Goal: Information Seeking & Learning: Learn about a topic

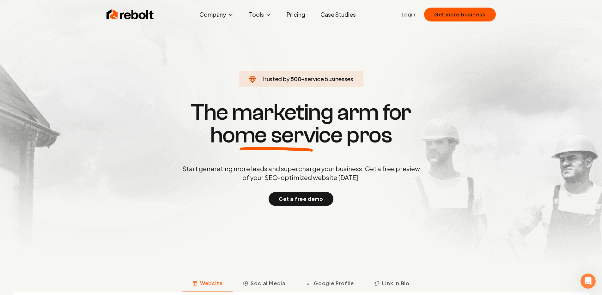
click at [353, 16] on link "Case Studies" at bounding box center [338, 14] width 46 height 13
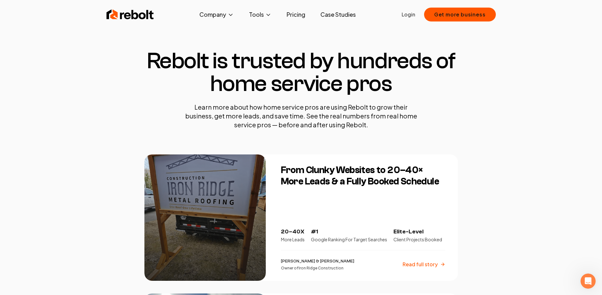
scroll to position [1, 0]
click at [292, 17] on link "Pricing" at bounding box center [296, 14] width 29 height 13
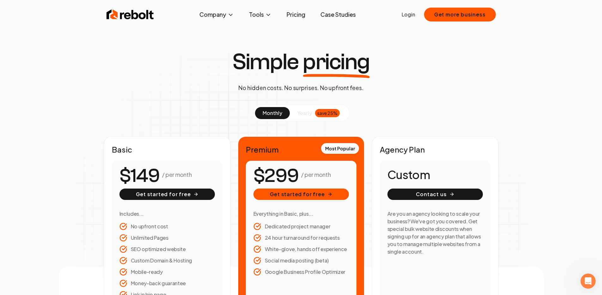
click at [138, 15] on img at bounding box center [130, 14] width 47 height 13
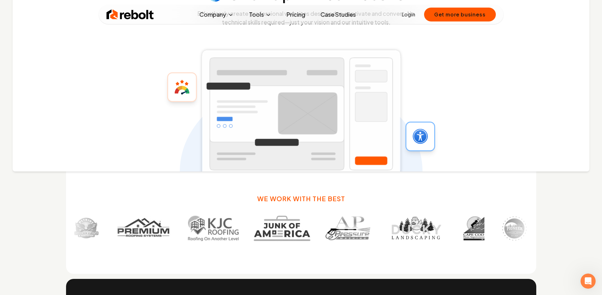
scroll to position [214, 0]
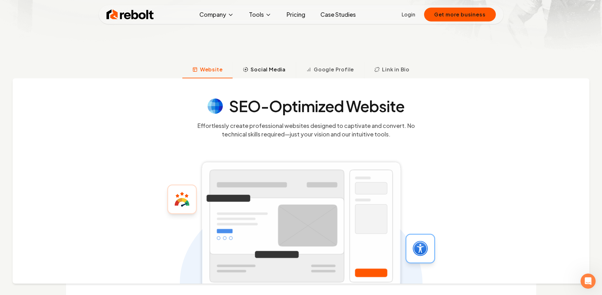
click at [256, 68] on span "Social Media" at bounding box center [268, 70] width 35 height 8
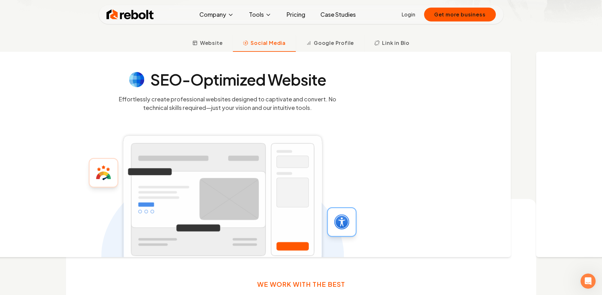
scroll to position [245, 0]
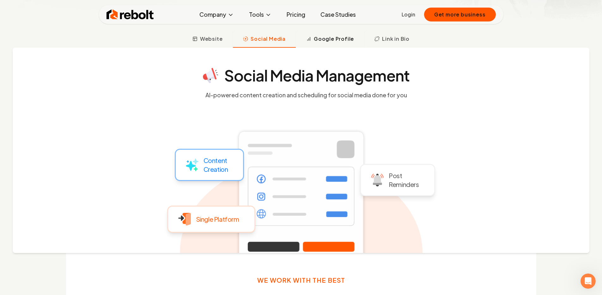
click at [324, 40] on span "Google Profile" at bounding box center [334, 39] width 40 height 8
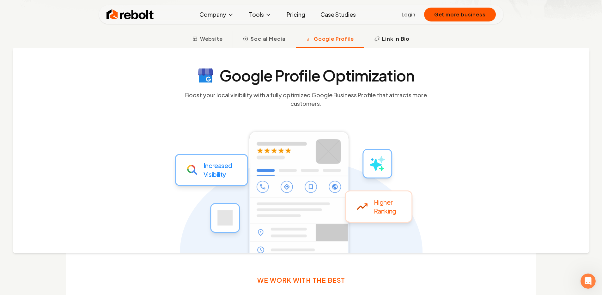
click at [387, 37] on span "Link in Bio" at bounding box center [395, 39] width 27 height 8
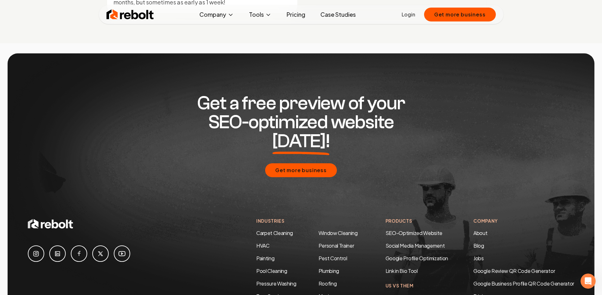
scroll to position [2854, 0]
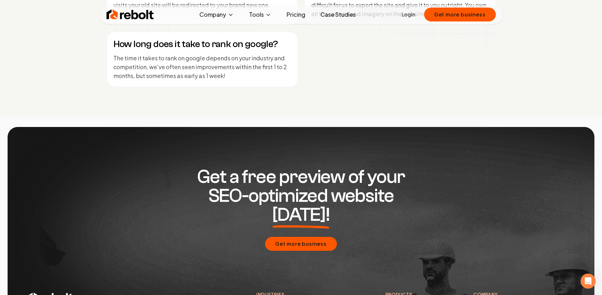
click at [235, 69] on p "The time it takes to rank on google depends on your industry and competition, w…" at bounding box center [202, 67] width 178 height 27
drag, startPoint x: 236, startPoint y: 69, endPoint x: 275, endPoint y: 68, distance: 39.2
click at [275, 68] on p "The time it takes to rank on google depends on your industry and competition, w…" at bounding box center [202, 67] width 178 height 27
click at [256, 70] on p "The time it takes to rank on google depends on your industry and competition, w…" at bounding box center [202, 67] width 178 height 27
drag, startPoint x: 237, startPoint y: 78, endPoint x: 158, endPoint y: 74, distance: 78.5
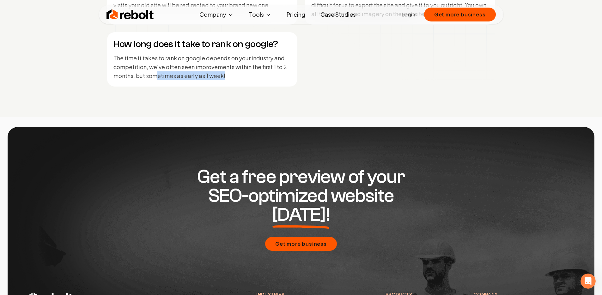
click at [158, 74] on p "The time it takes to rank on google depends on your industry and competition, w…" at bounding box center [202, 67] width 178 height 27
click at [163, 74] on p "The time it takes to rank on google depends on your industry and competition, w…" at bounding box center [202, 67] width 178 height 27
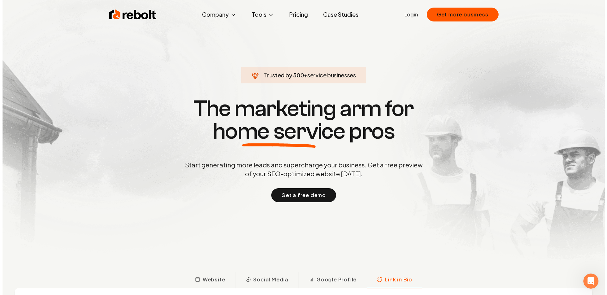
scroll to position [5, 0]
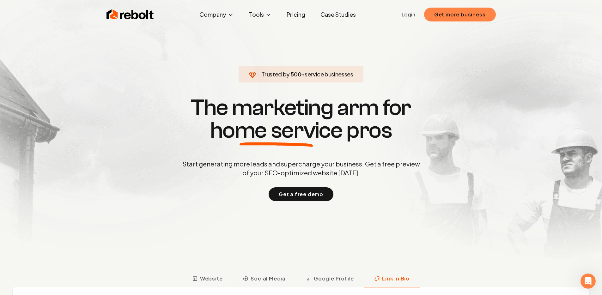
click at [458, 15] on button "Get more business" at bounding box center [460, 15] width 72 height 14
